Goal: Task Accomplishment & Management: Manage account settings

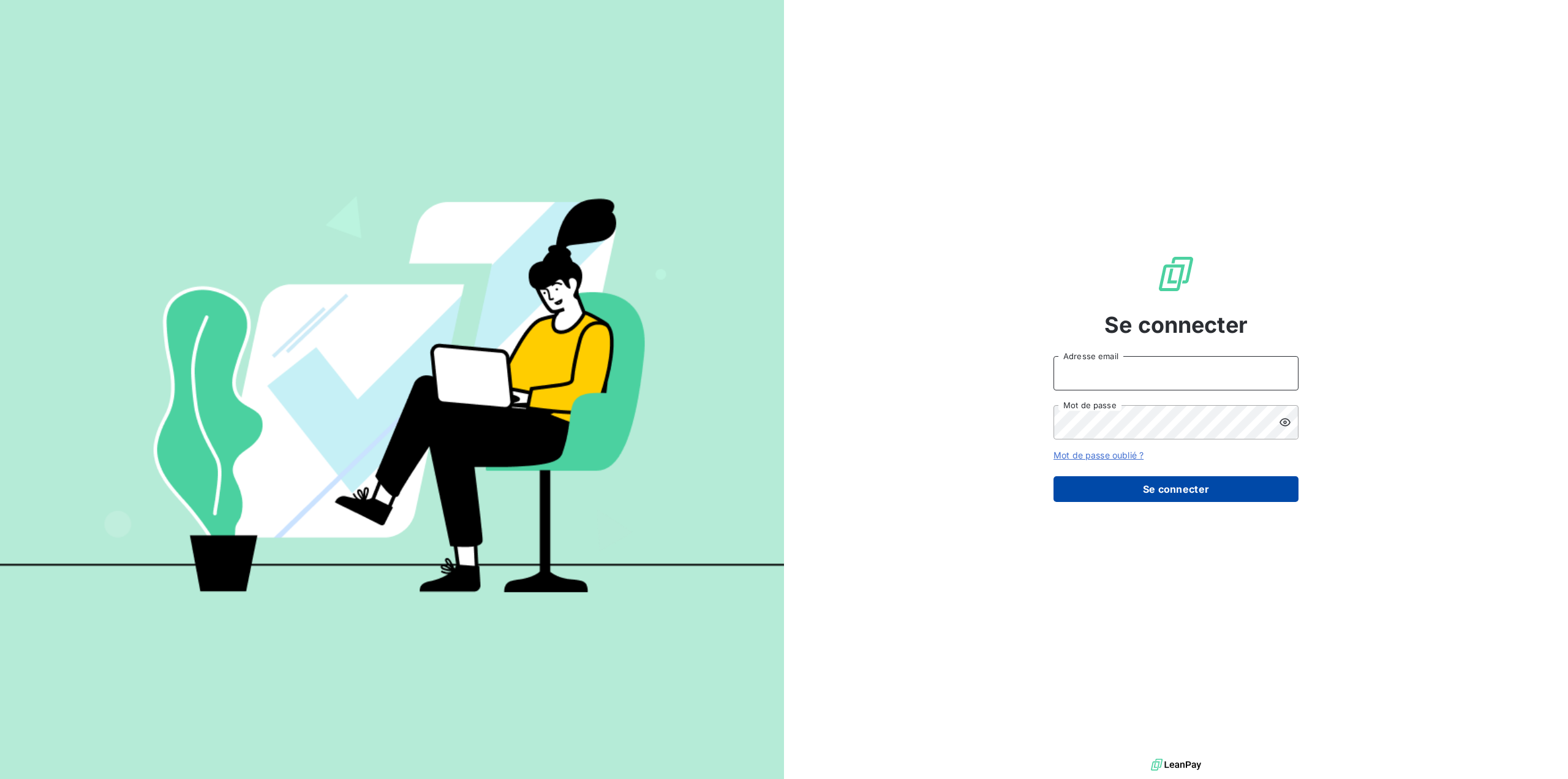
type input "[PERSON_NAME][EMAIL_ADDRESS][DOMAIN_NAME]"
click at [1150, 485] on button "Se connecter" at bounding box center [1176, 489] width 245 height 26
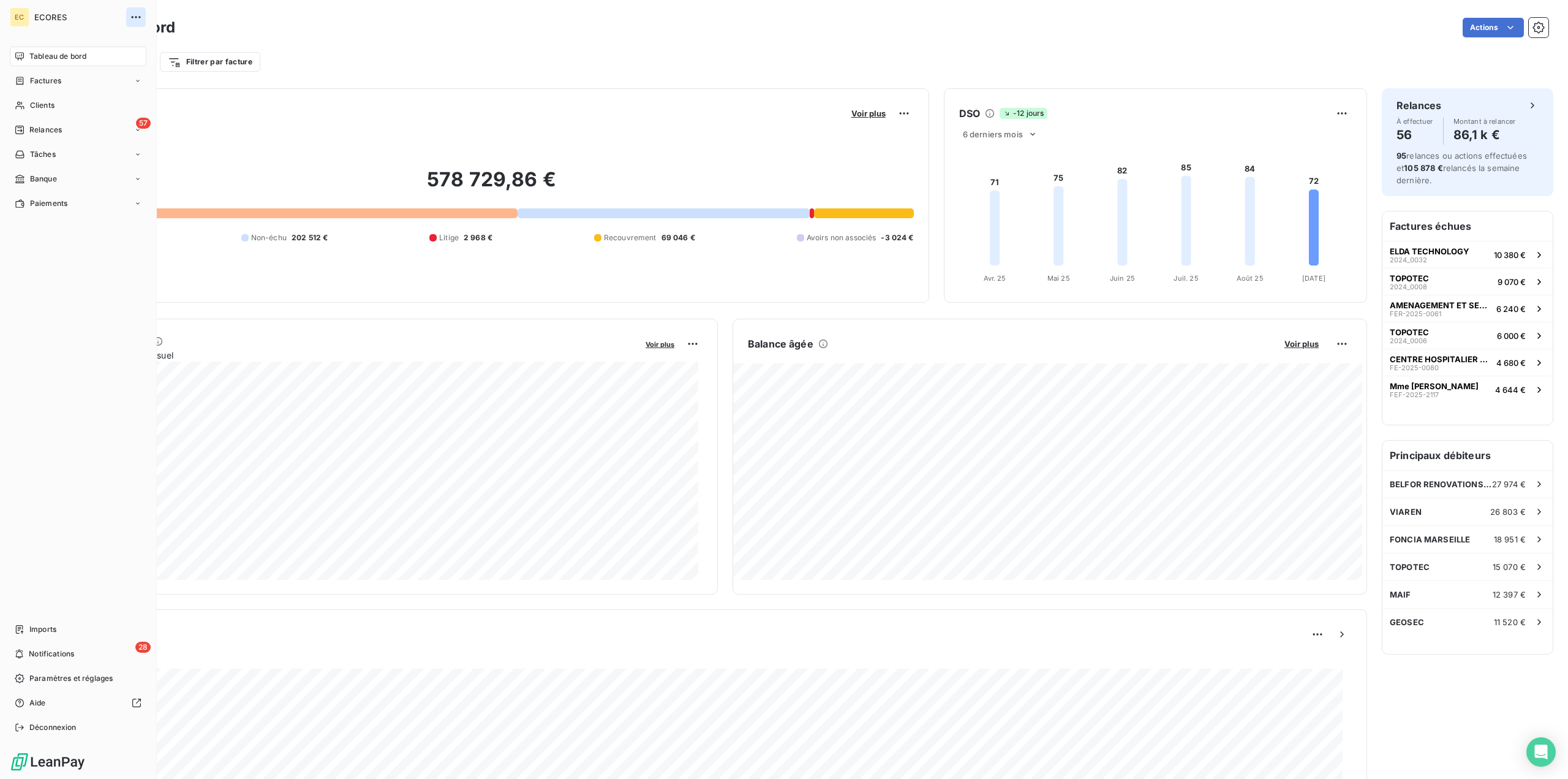
click at [137, 12] on icon "button" at bounding box center [136, 17] width 12 height 12
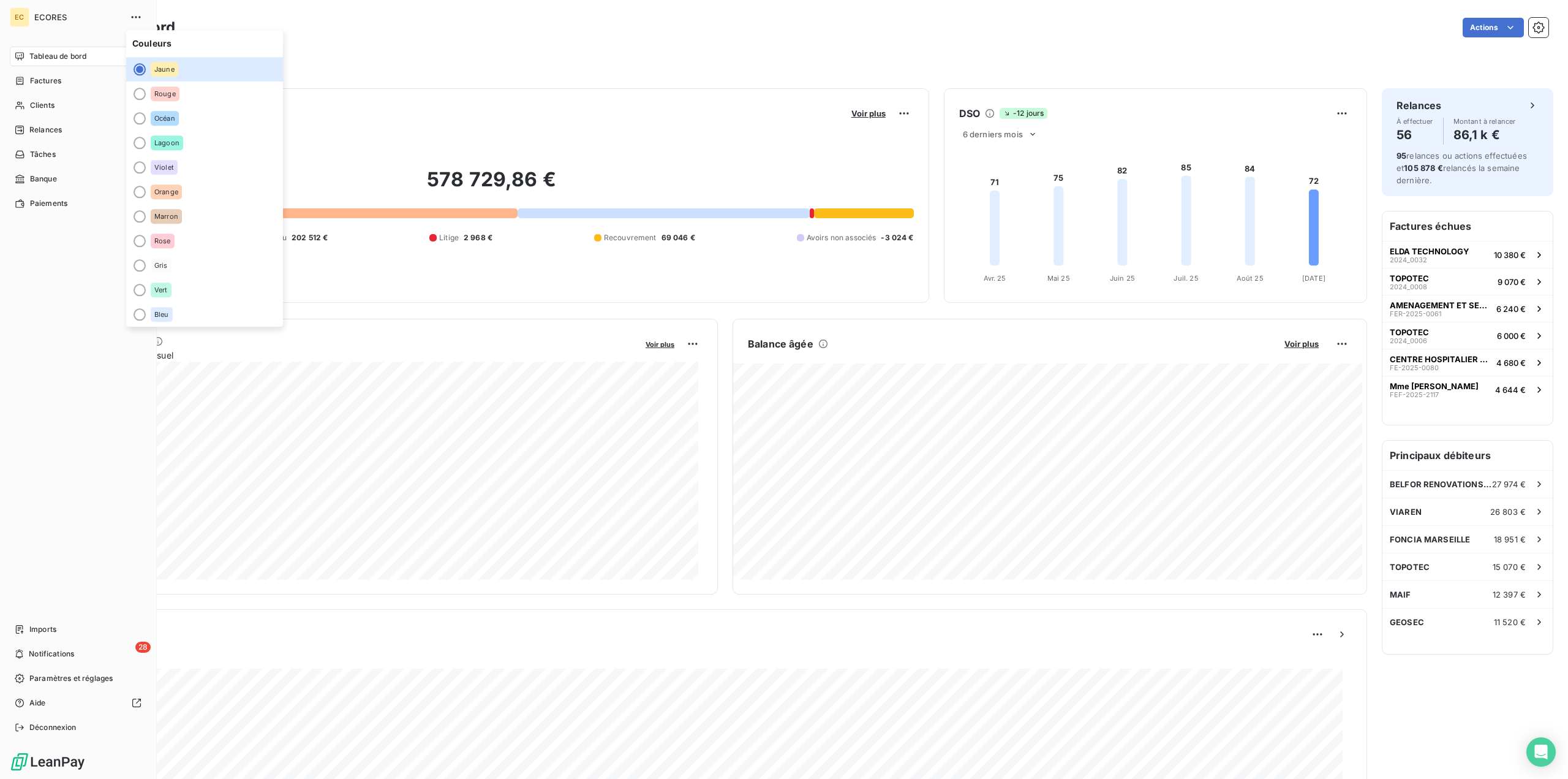
click at [25, 18] on div "EC" at bounding box center [19, 17] width 20 height 20
click at [94, 14] on span "ECORES" at bounding box center [78, 17] width 88 height 10
click at [51, 16] on span "ECORES" at bounding box center [78, 17] width 88 height 10
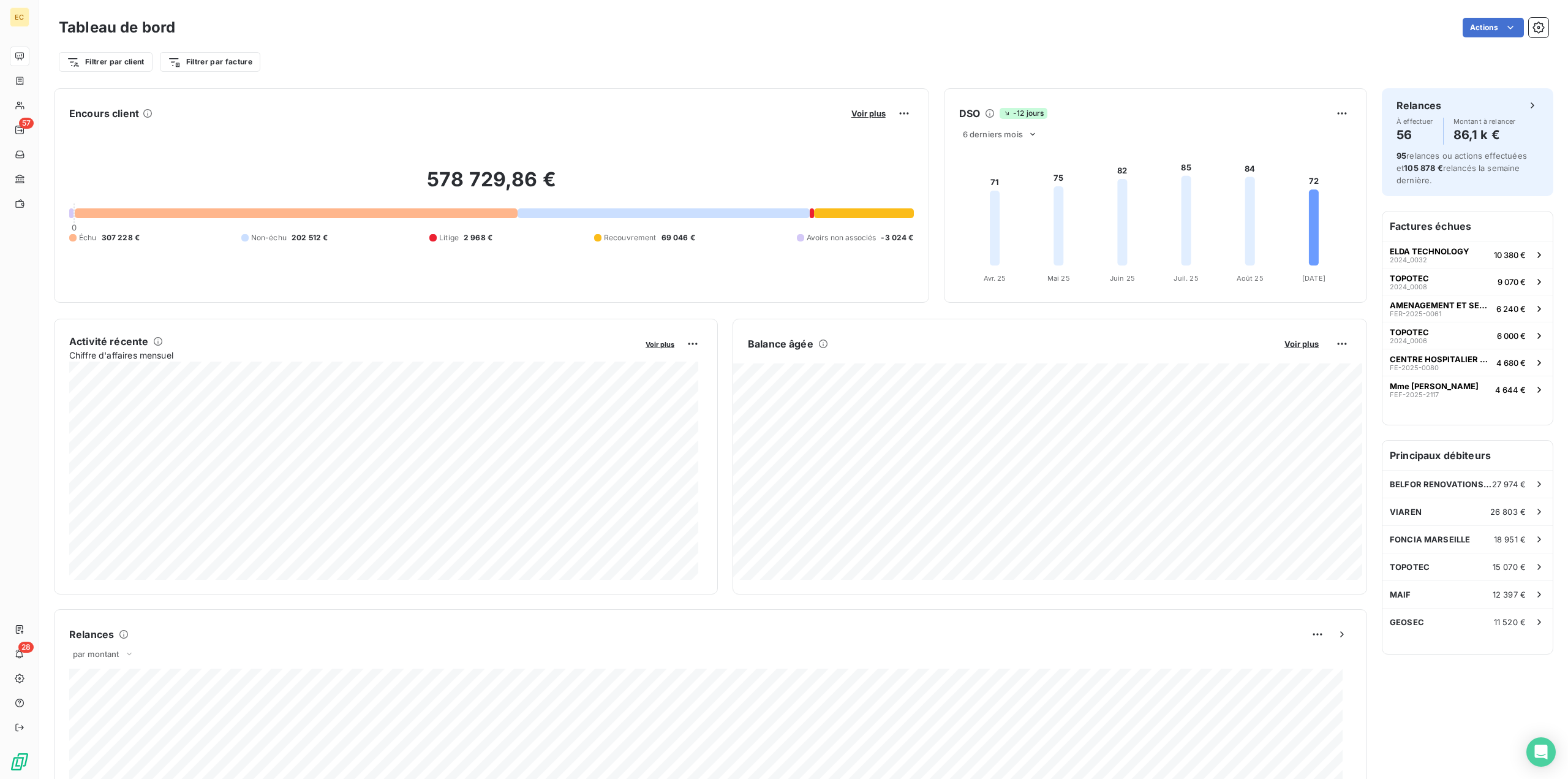
click at [447, 47] on div "Filtrer par client Filtrer par facture" at bounding box center [804, 56] width 1490 height 33
click at [1536, 33] on button "button" at bounding box center [1538, 28] width 20 height 20
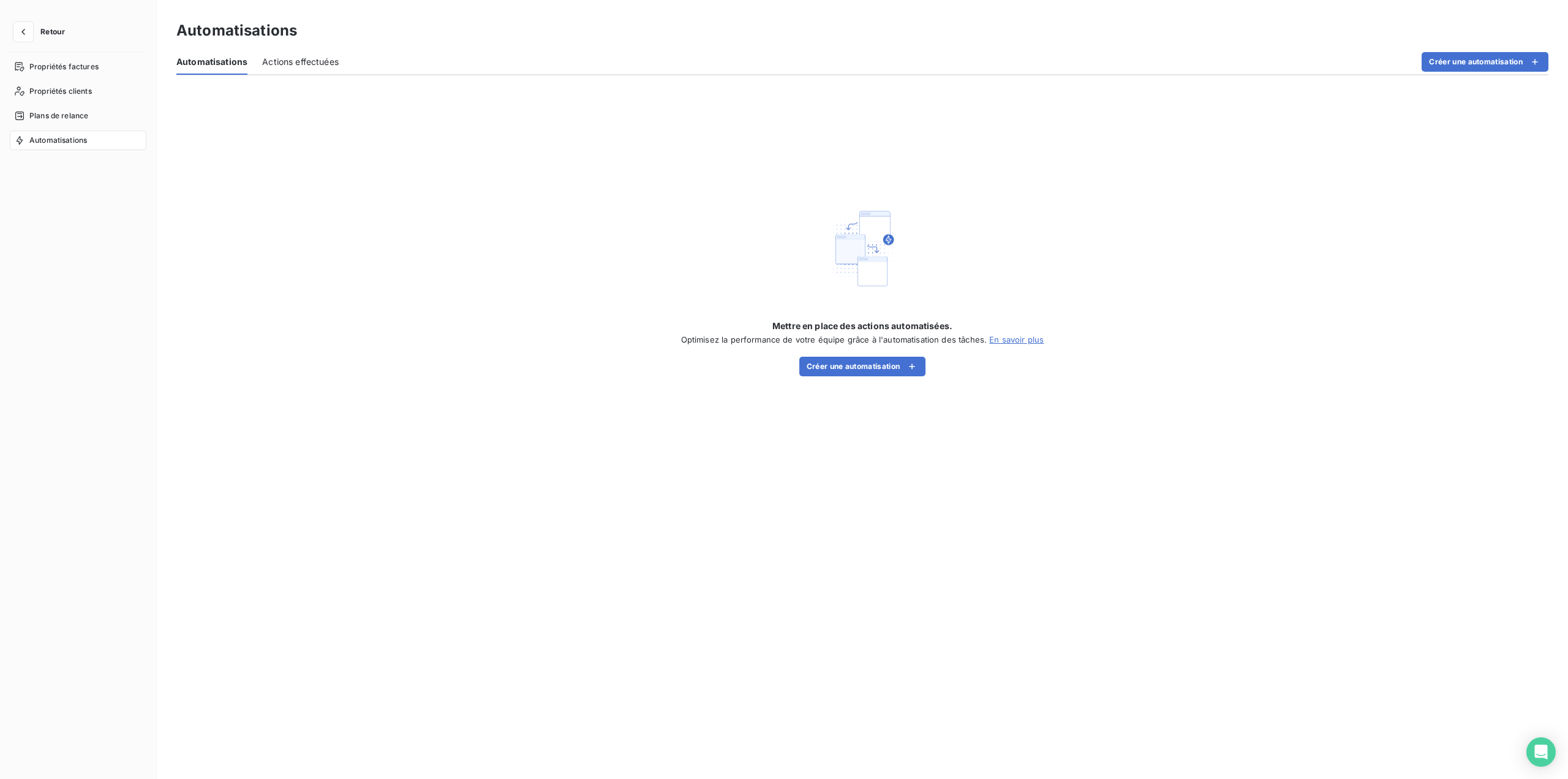
click at [53, 30] on span "Retour" at bounding box center [52, 32] width 25 height 8
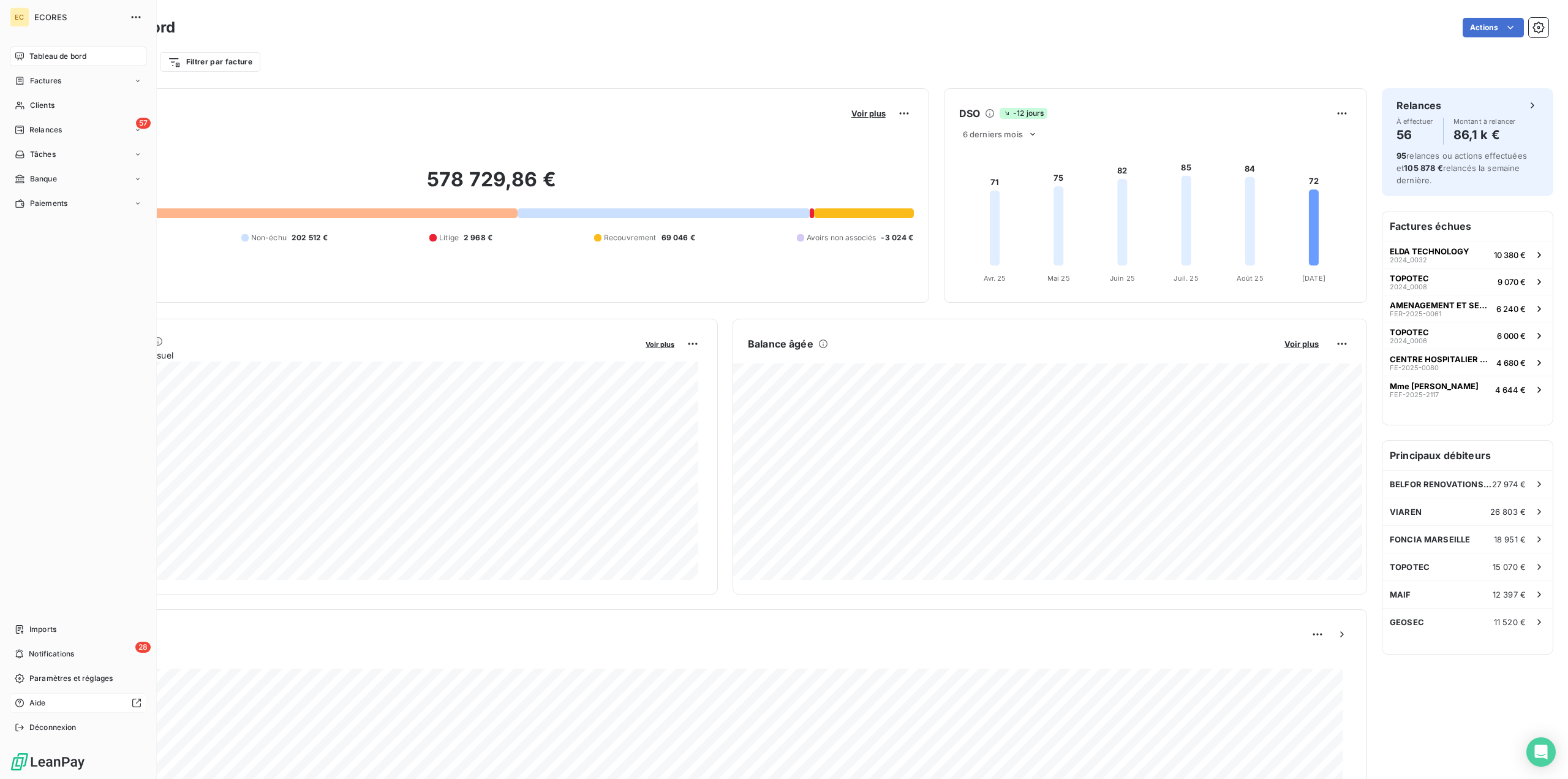
click at [25, 706] on div "Aide" at bounding box center [77, 703] width 136 height 20
click at [56, 723] on span "Déconnexion" at bounding box center [52, 727] width 47 height 11
